Goal: Task Accomplishment & Management: Manage account settings

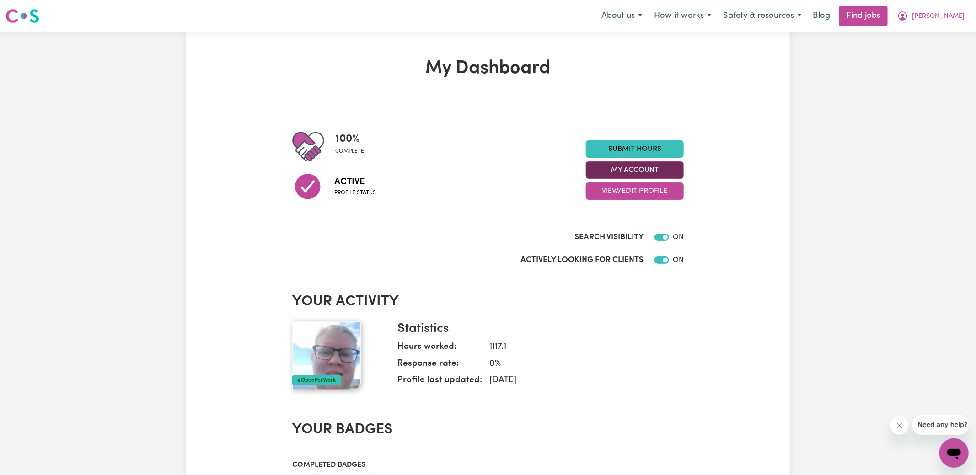
click at [605, 172] on button "My Account" at bounding box center [635, 170] width 98 height 17
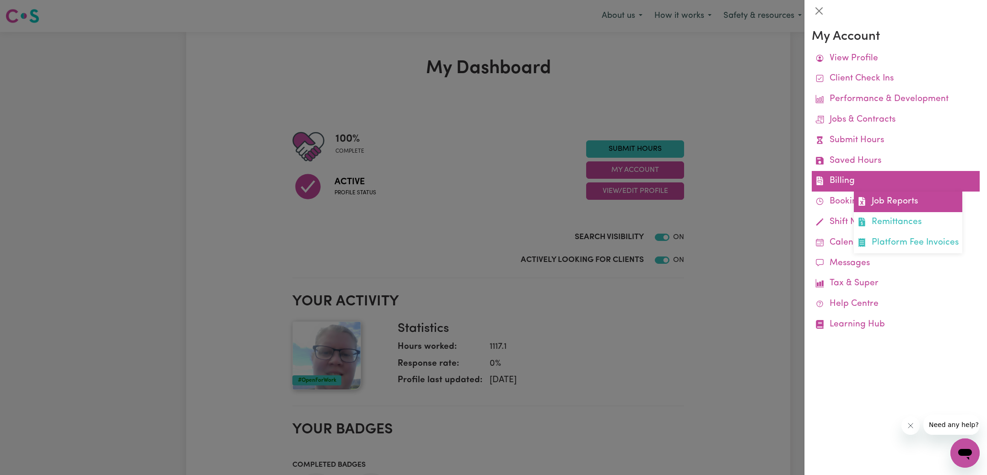
click at [861, 196] on span at bounding box center [861, 201] width 9 height 13
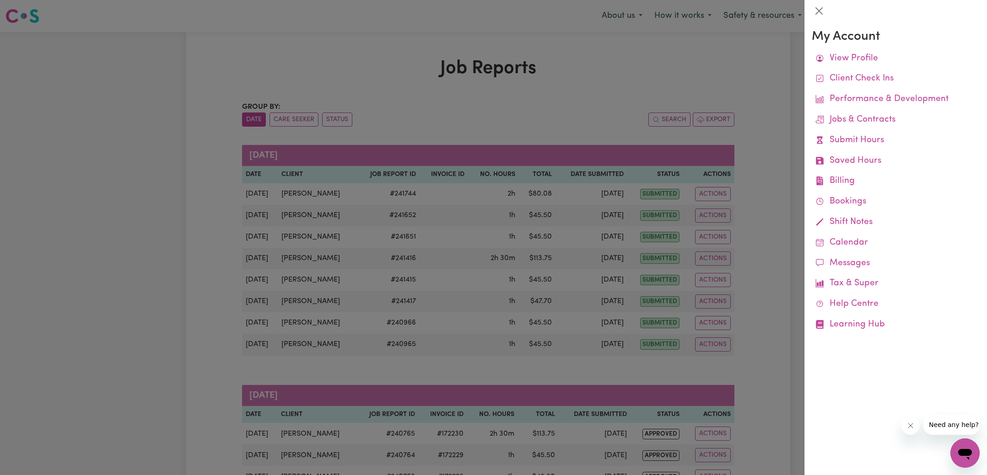
click at [434, 68] on div at bounding box center [493, 237] width 987 height 475
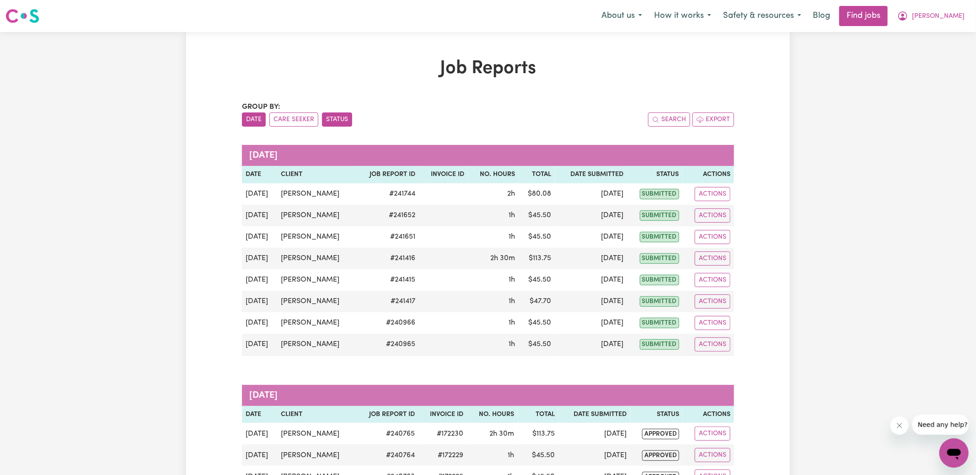
click at [329, 119] on button "Status" at bounding box center [337, 120] width 30 height 14
click at [909, 17] on icon "My Account" at bounding box center [903, 16] width 11 height 11
click at [930, 65] on link "Logout" at bounding box center [934, 69] width 72 height 17
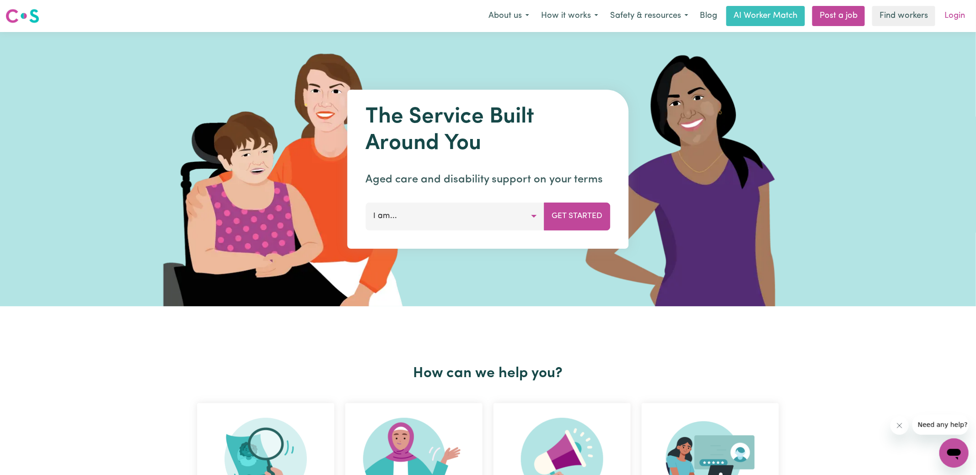
click at [949, 19] on link "Login" at bounding box center [955, 16] width 32 height 20
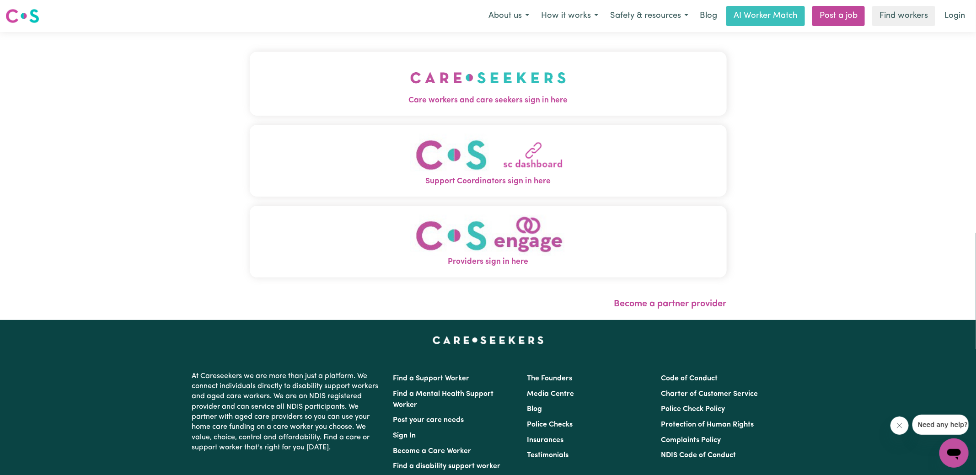
click at [504, 90] on img "Care workers and care seekers sign in here" at bounding box center [488, 78] width 156 height 34
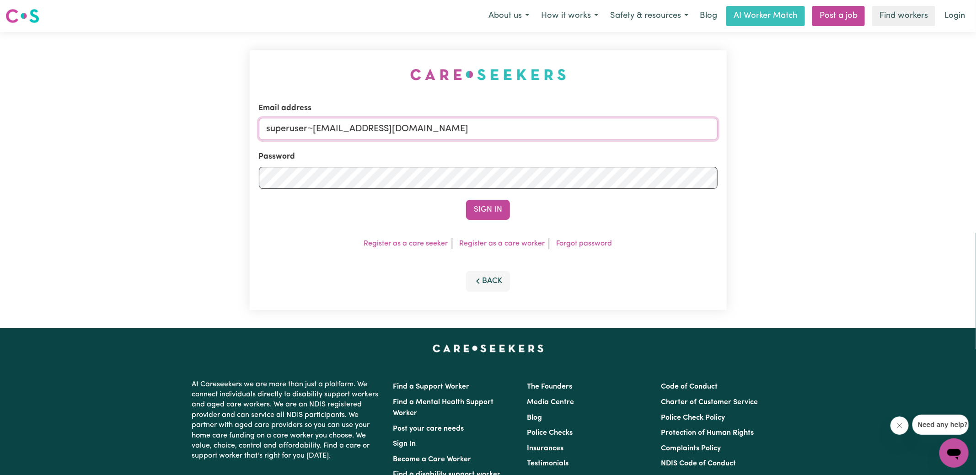
drag, startPoint x: 313, startPoint y: 126, endPoint x: 813, endPoint y: 205, distance: 506.2
click at [813, 205] on div "Email address superuser~[EMAIL_ADDRESS][DOMAIN_NAME] Password Sign In Register …" at bounding box center [488, 180] width 976 height 296
type input "[EMAIL_ADDRESS][DOMAIN_NAME]"
click at [466, 200] on button "Sign In" at bounding box center [488, 210] width 44 height 20
